Goal: Task Accomplishment & Management: Use online tool/utility

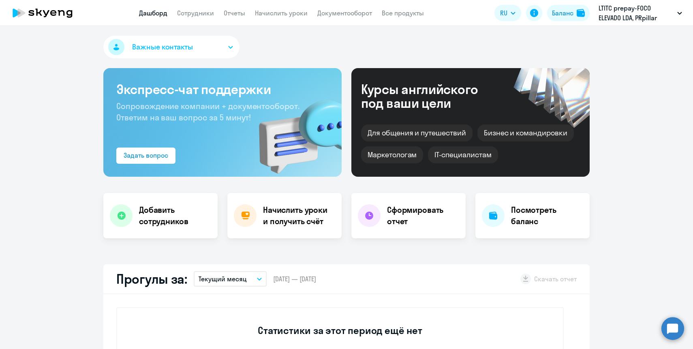
select select "30"
click at [267, 223] on h4 "Начислить уроки и получить счёт" at bounding box center [298, 215] width 70 height 23
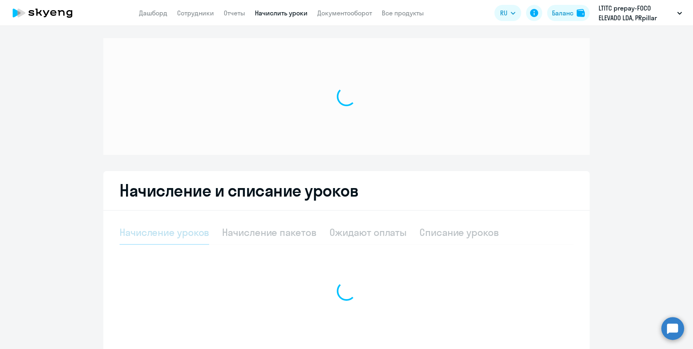
select select "10"
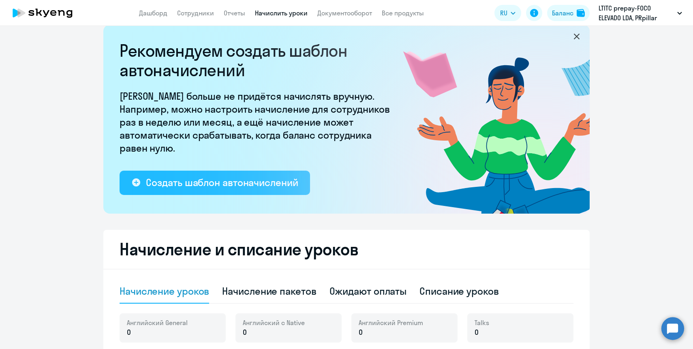
scroll to position [233, 0]
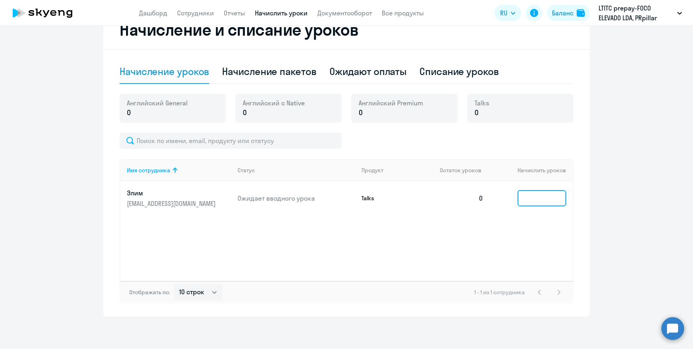
click at [553, 202] on input at bounding box center [541, 198] width 49 height 16
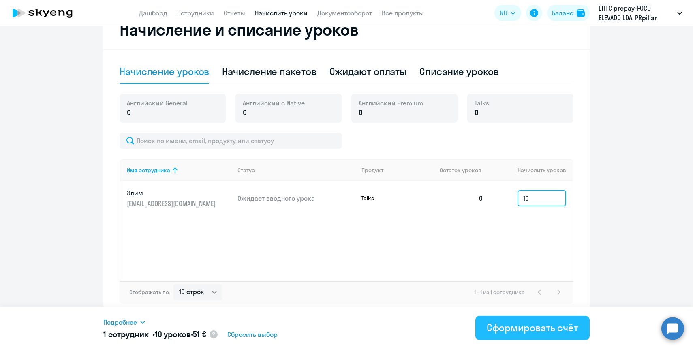
type input "10"
click at [548, 333] on div "Сформировать счёт" at bounding box center [533, 327] width 92 height 13
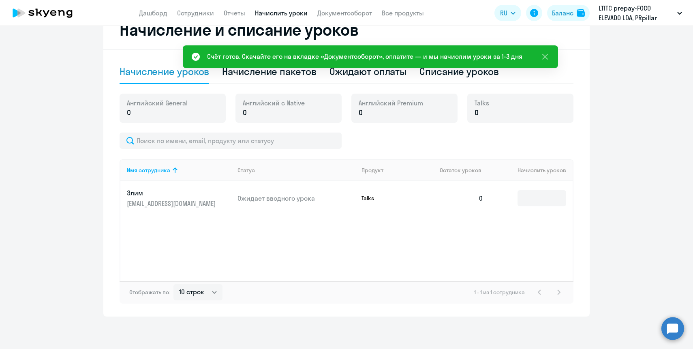
click at [344, 17] on app-menu-item-link "Документооборот" at bounding box center [344, 13] width 55 height 10
click at [342, 13] on link "Документооборот" at bounding box center [344, 13] width 55 height 8
